Goal: Navigation & Orientation: Find specific page/section

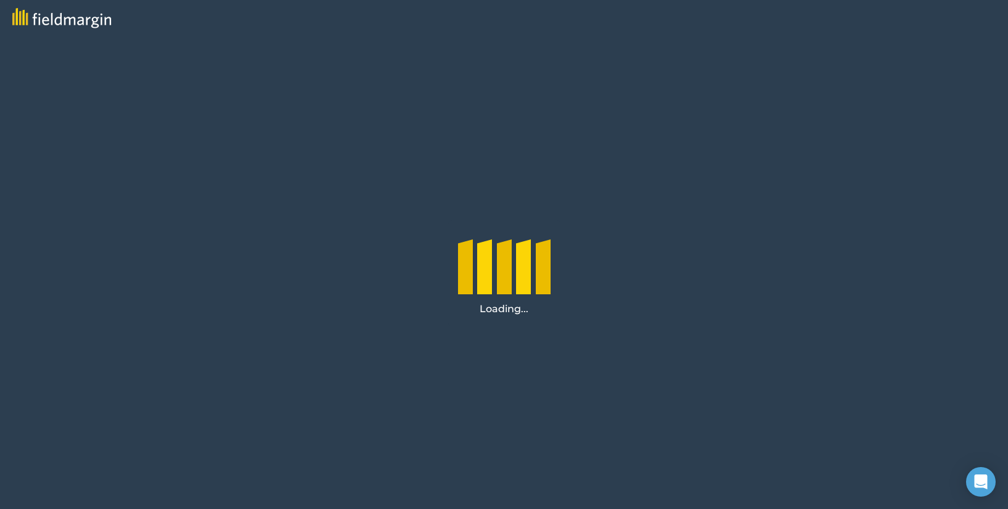
click at [970, 20] on div at bounding box center [504, 18] width 1008 height 37
